Goal: Register for event/course

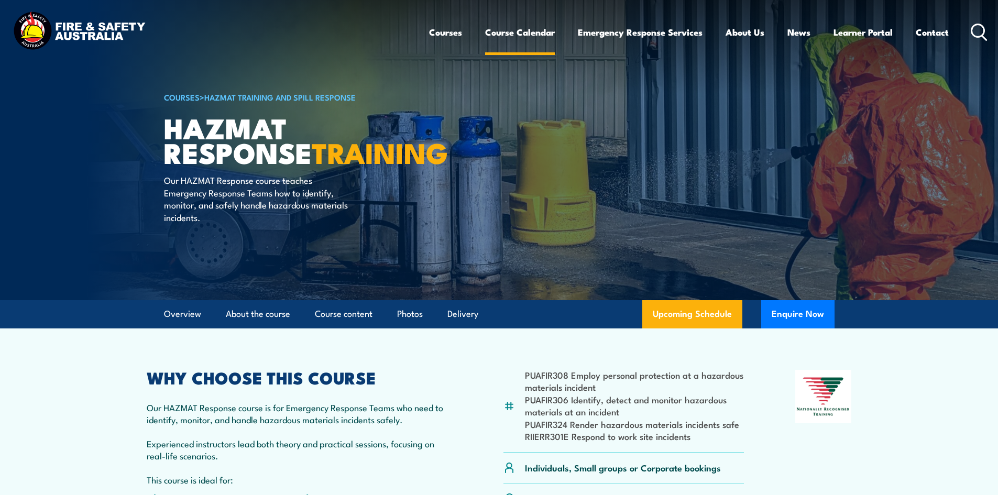
click at [521, 34] on link "Course Calendar" at bounding box center [520, 32] width 70 height 28
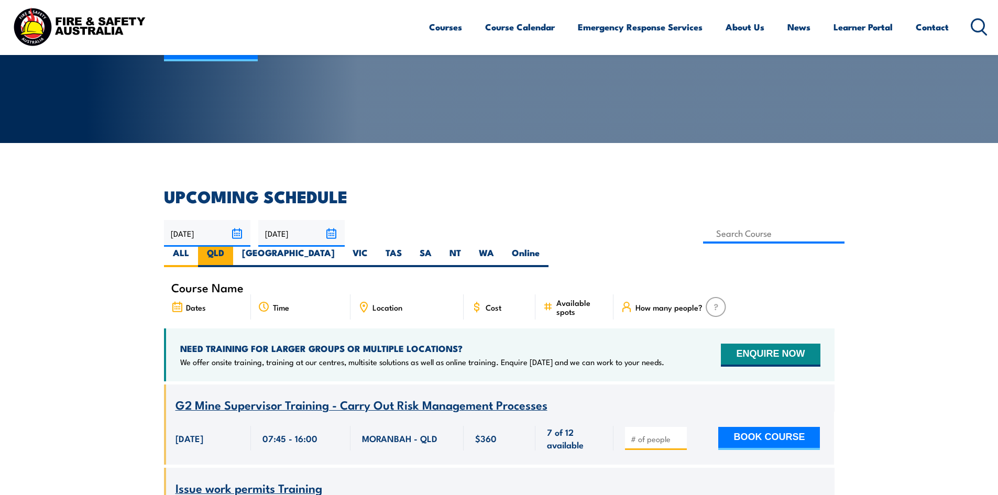
click at [233, 247] on label "QLD" at bounding box center [215, 257] width 35 height 20
click at [231, 247] on input "QLD" at bounding box center [227, 250] width 7 height 7
radio input "true"
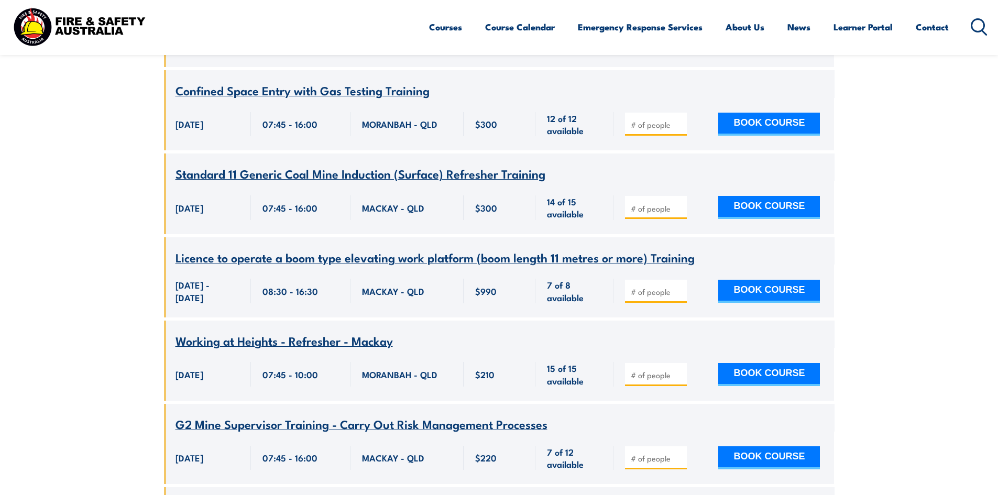
scroll to position [3386, 0]
